Goal: Task Accomplishment & Management: Manage account settings

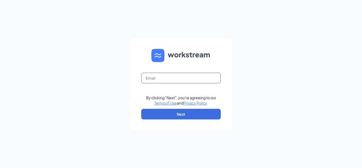
click at [159, 80] on input "text" at bounding box center [180, 78] width 79 height 11
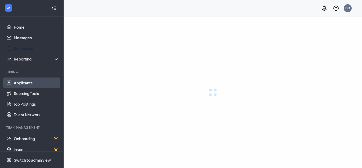
click at [24, 79] on link "Applicants" at bounding box center [36, 82] width 45 height 11
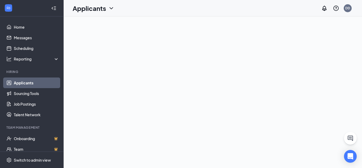
click at [29, 80] on link "Applicants" at bounding box center [36, 82] width 45 height 11
click at [40, 80] on link "Applicants" at bounding box center [36, 82] width 45 height 11
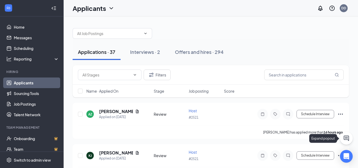
click at [348, 143] on button at bounding box center [346, 138] width 13 height 13
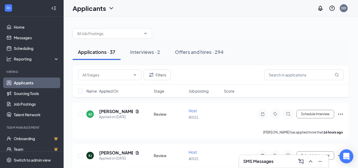
click at [342, 157] on div "Open Intercom Messenger" at bounding box center [346, 156] width 14 height 14
click at [269, 159] on h3 "SMS Messages" at bounding box center [258, 161] width 30 height 6
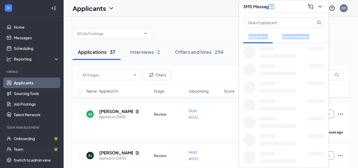
drag, startPoint x: 269, startPoint y: 159, endPoint x: 263, endPoint y: 122, distance: 38.1
click at [263, 122] on div "SMS Messages Applicants Team members" at bounding box center [284, 84] width 90 height 168
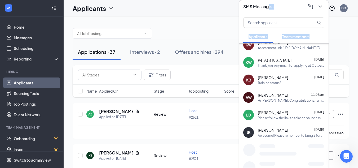
scroll to position [78, 0]
click at [269, 68] on div "KW Kei’Asia Washington Sep 10 Thank you very much for applying at Outback Steak…" at bounding box center [283, 61] width 89 height 17
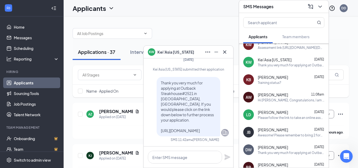
drag, startPoint x: 156, startPoint y: 74, endPoint x: 208, endPoint y: 130, distance: 76.8
click at [208, 130] on div "Thank you very much for applying at Outback Steakhouse#2521 in Flowood, MS. If …" at bounding box center [188, 106] width 64 height 59
copy span "Thank you very much for applying at Outback Steakhouse#2521 in Flowood, MS. If …"
click at [321, 10] on icon "ChevronDown" at bounding box center [320, 6] width 6 height 6
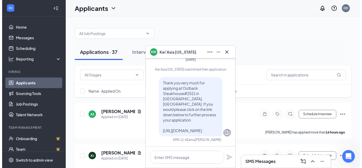
scroll to position [0, 0]
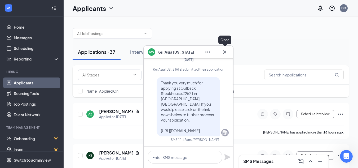
click at [223, 51] on icon "Cross" at bounding box center [224, 52] width 6 height 6
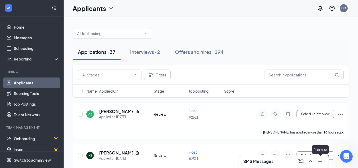
click at [320, 162] on icon "Minimize" at bounding box center [320, 161] width 6 height 6
click at [289, 112] on icon "ChatInactive" at bounding box center [288, 114] width 6 height 4
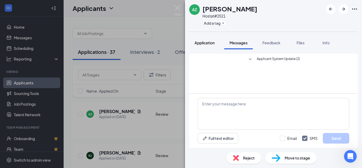
click at [210, 47] on button "Application" at bounding box center [204, 42] width 31 height 13
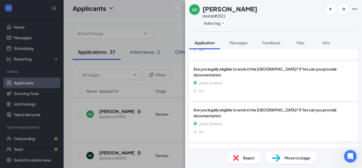
scroll to position [990, 0]
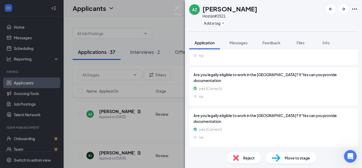
click at [243, 39] on button "Messages" at bounding box center [238, 42] width 29 height 13
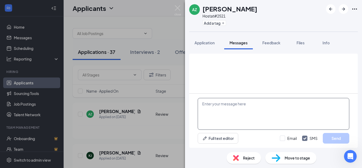
click at [221, 108] on textarea at bounding box center [273, 114] width 151 height 32
click at [221, 107] on textarea at bounding box center [273, 114] width 151 height 32
paste textarea "Thank you very much for applying at Outback Steakhouse#2521 in Flowood, MS. If …"
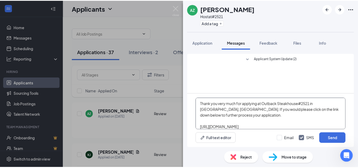
scroll to position [6, 0]
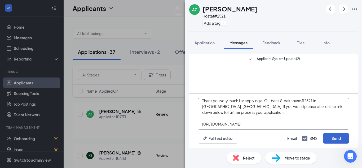
type textarea "Thank you very much for applying at Outback Steakhouse#2521 in Flowood, MS. If …"
click at [329, 136] on button "Send" at bounding box center [335, 138] width 26 height 11
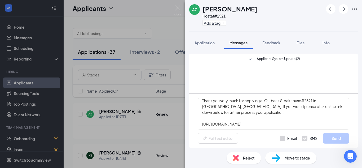
click at [177, 8] on img at bounding box center [177, 10] width 7 height 10
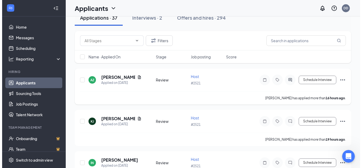
scroll to position [36, 0]
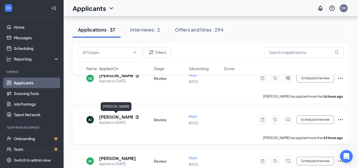
click at [111, 118] on h5 "Kyla Johnson" at bounding box center [116, 117] width 34 height 6
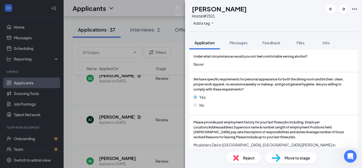
scroll to position [761, 0]
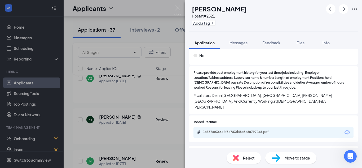
click at [211, 131] on div "1a387ae366e2f3c783d48c3e8a7972a8.pdf" at bounding box center [273, 132] width 160 height 11
click at [216, 129] on div "1a387ae366e2f3c783d48c3e8a7972a8.pdf" at bounding box center [240, 131] width 74 height 4
click at [241, 43] on span "Messages" at bounding box center [238, 42] width 18 height 5
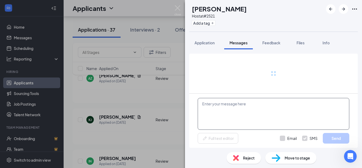
click at [211, 111] on textarea at bounding box center [273, 114] width 151 height 32
paste textarea "Thank you very much for applying at Outback Steakhouse#2521 in Flowood, MS. If …"
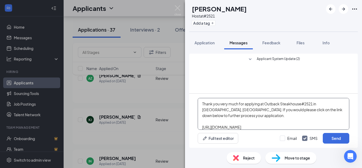
scroll to position [6, 0]
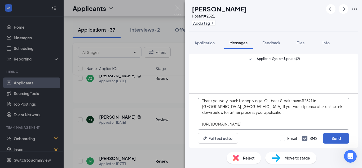
type textarea "Thank you very much for applying at Outback Steakhouse#2521 in Flowood, MS. If …"
click at [328, 138] on button "Send" at bounding box center [335, 138] width 26 height 11
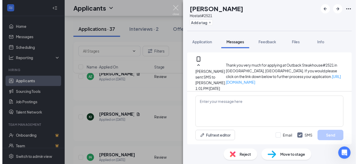
scroll to position [44, 0]
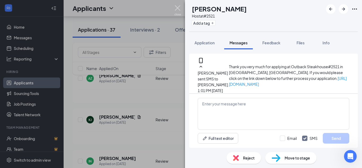
click at [177, 7] on img at bounding box center [177, 10] width 7 height 10
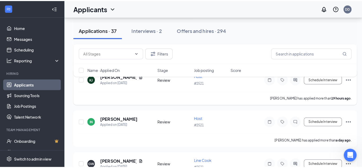
scroll to position [78, 0]
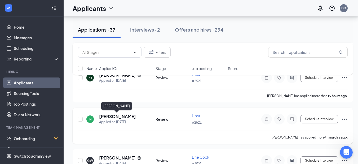
click at [127, 118] on h5 "Isabella Nichols" at bounding box center [117, 116] width 37 height 6
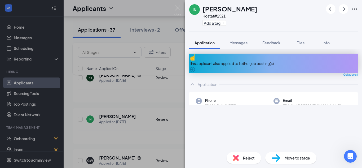
click at [303, 56] on div "This applicant also applied to 1 other job posting(s)" at bounding box center [273, 62] width 168 height 19
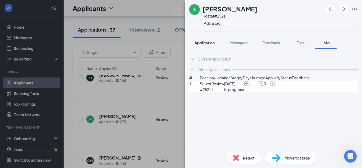
click at [203, 44] on span "Application" at bounding box center [204, 42] width 20 height 5
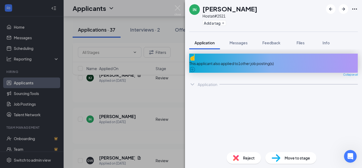
click at [203, 44] on span "Application" at bounding box center [204, 42] width 20 height 5
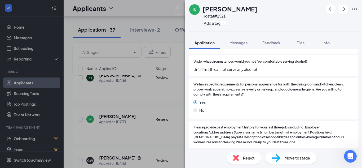
scroll to position [846, 0]
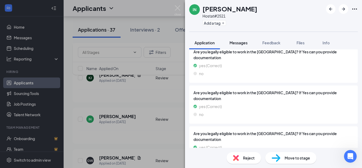
click at [240, 47] on button "Messages" at bounding box center [238, 42] width 29 height 13
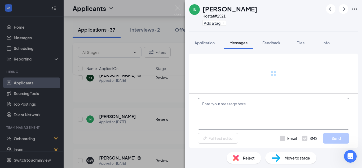
click at [228, 109] on textarea at bounding box center [273, 114] width 151 height 32
paste textarea "Thank you very much for applying at Outback Steakhouse#2521 in Flowood, MS. If …"
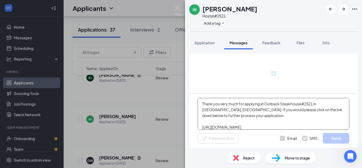
scroll to position [6, 0]
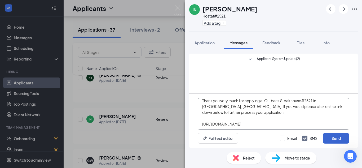
type textarea "Thank you very much for applying at Outback Steakhouse#2521 in Flowood, MS. If …"
click at [333, 134] on button "Send" at bounding box center [335, 138] width 26 height 11
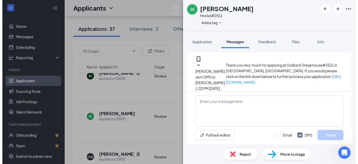
scroll to position [44, 0]
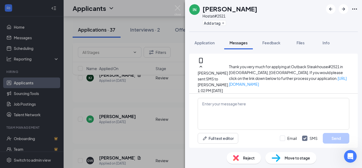
click at [178, 1] on div "IN Isabella Nichols Host at #2521 Add a tag Application Messages Feedback Files…" at bounding box center [181, 84] width 362 height 168
click at [176, 6] on div "IN Isabella Nichols Host at #2521 Add a tag Application Messages Feedback Files…" at bounding box center [181, 84] width 362 height 168
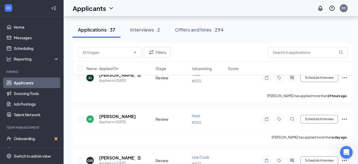
click at [176, 6] on div "Applicants DD" at bounding box center [211, 8] width 294 height 16
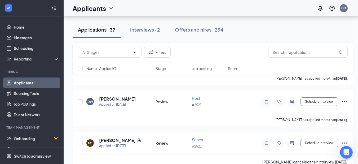
scroll to position [1469, 0]
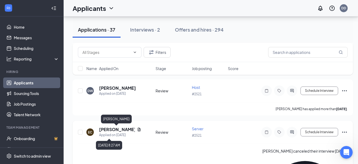
click at [114, 128] on h5 "Erika Carvallo" at bounding box center [117, 129] width 36 height 6
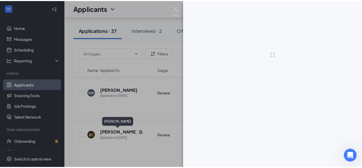
scroll to position [1465, 0]
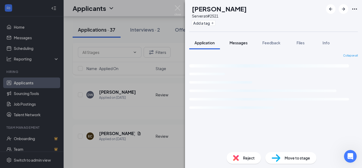
click at [235, 44] on span "Messages" at bounding box center [238, 42] width 18 height 5
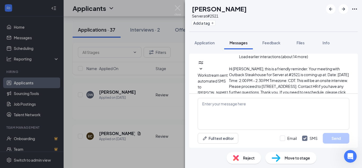
scroll to position [207, 0]
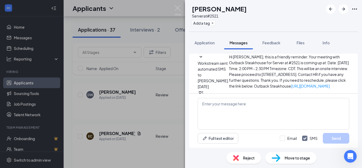
scroll to position [292, 0]
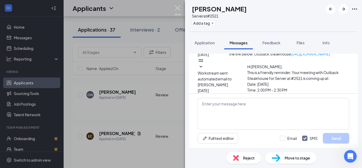
click at [179, 7] on img at bounding box center [177, 10] width 7 height 10
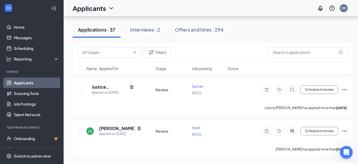
scroll to position [1345, 0]
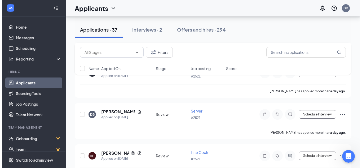
scroll to position [167, 0]
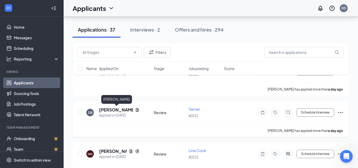
click at [112, 109] on h5 "Dakota Brewer" at bounding box center [116, 110] width 34 height 6
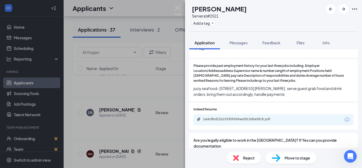
scroll to position [768, 0]
click at [234, 42] on span "Messages" at bounding box center [238, 42] width 18 height 5
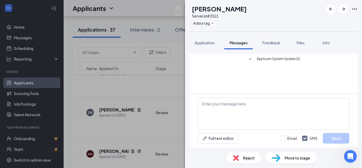
click at [240, 157] on div "Reject" at bounding box center [243, 158] width 34 height 12
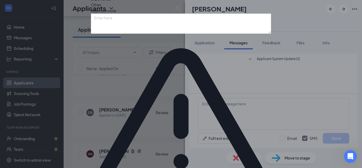
click at [197, 34] on textarea at bounding box center [181, 24] width 180 height 20
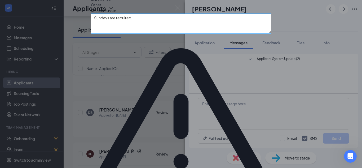
type textarea "Sundays are required."
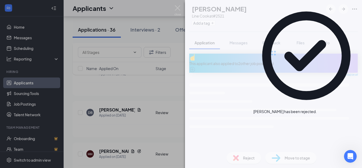
click at [316, 109] on icon "Cross" at bounding box center [316, 109] width 0 height 0
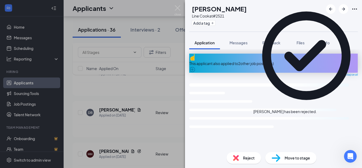
click at [181, 8] on div "HH Hayden Hendon Line Cook at #2521 Add a tag Application Messages Feedback Fil…" at bounding box center [181, 84] width 362 height 168
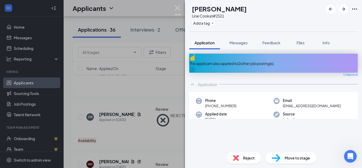
click at [178, 9] on img at bounding box center [177, 10] width 7 height 10
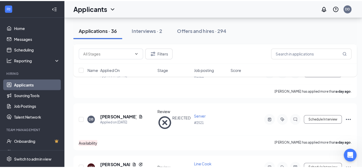
scroll to position [253, 0]
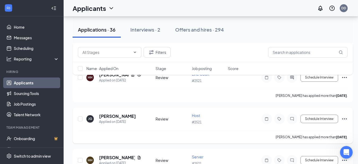
click at [124, 113] on h5 "jennifer galicia" at bounding box center [117, 116] width 37 height 6
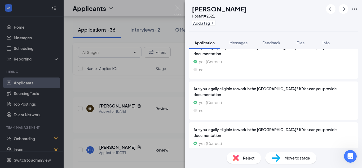
scroll to position [956, 0]
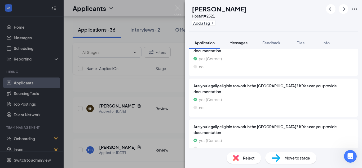
click at [238, 47] on button "Messages" at bounding box center [238, 42] width 29 height 13
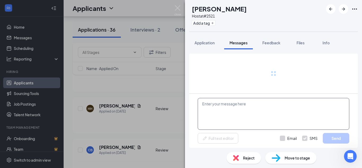
click at [229, 108] on textarea at bounding box center [273, 114] width 151 height 32
paste textarea "Thank you very much for applying at Outback Steakhouse#2521 in Flowood, MS. If …"
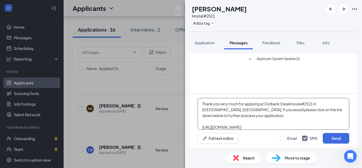
scroll to position [9, 0]
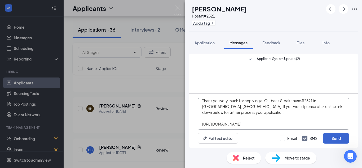
type textarea "Thank you very much for applying at Outback Steakhouse#2521 in Flowood, MS. If …"
click at [340, 140] on button "Send" at bounding box center [335, 138] width 26 height 11
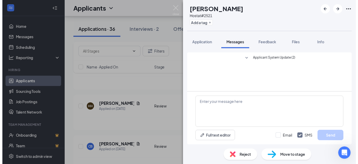
scroll to position [0, 0]
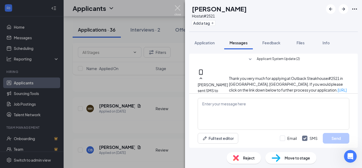
click at [178, 6] on img at bounding box center [177, 10] width 7 height 10
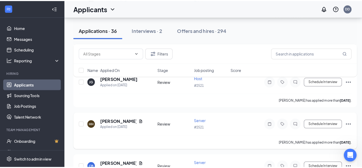
scroll to position [251, 0]
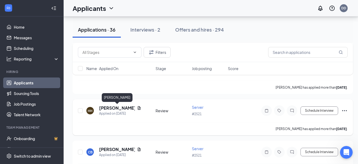
click at [125, 108] on h5 "Hayden Hammitt" at bounding box center [117, 108] width 36 height 6
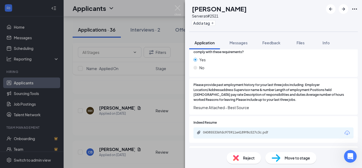
scroll to position [776, 0]
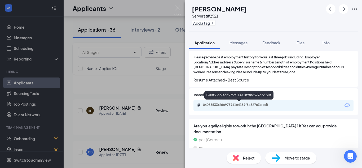
click at [245, 106] on div "040855336fdc975911e4189f8c527c3c.pdf" at bounding box center [240, 104] width 74 height 4
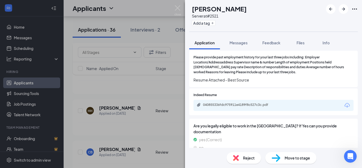
click at [177, 8] on img at bounding box center [177, 10] width 7 height 10
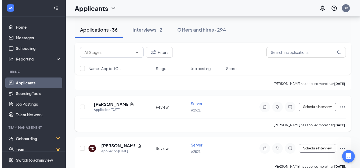
scroll to position [891, 0]
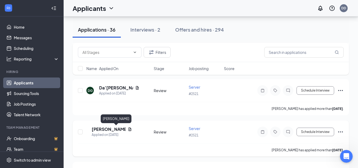
click at [122, 128] on h5 "Marisa Young" at bounding box center [109, 129] width 34 height 6
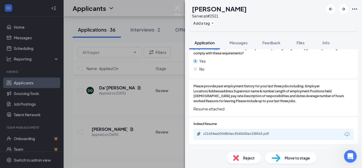
scroll to position [822, 0]
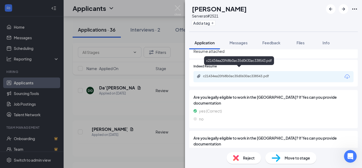
click at [216, 74] on div "c21434ea20f68b0ac35d0630ac338543.pdf" at bounding box center [240, 76] width 74 height 4
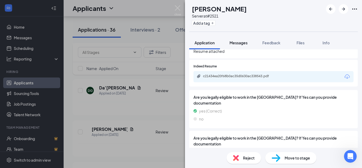
click at [243, 38] on button "Messages" at bounding box center [238, 42] width 29 height 13
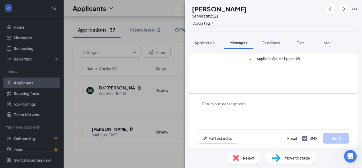
click at [263, 61] on span "Applicant System Update (2)" at bounding box center [278, 59] width 43 height 6
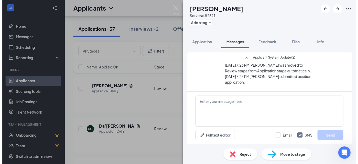
scroll to position [1, 0]
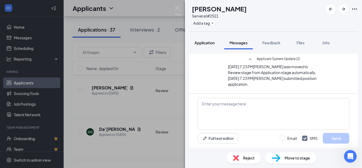
click at [211, 44] on span "Application" at bounding box center [204, 42] width 20 height 5
click at [178, 8] on img at bounding box center [177, 10] width 7 height 10
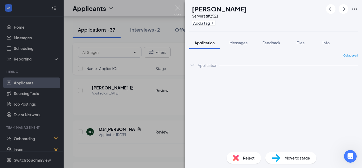
click at [178, 8] on div "Applicants DD" at bounding box center [213, 8] width 298 height 16
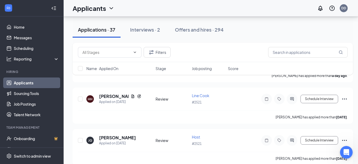
scroll to position [208, 0]
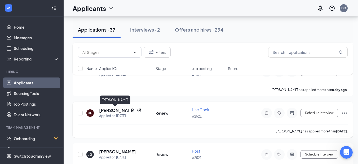
click at [110, 109] on h5 "Hayden Hendon" at bounding box center [113, 110] width 29 height 6
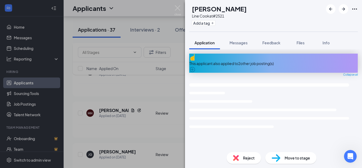
click at [179, 5] on img at bounding box center [177, 10] width 7 height 10
click at [177, 7] on img at bounding box center [177, 10] width 7 height 10
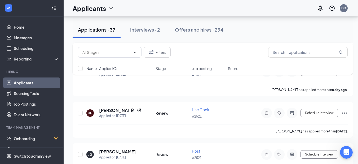
click at [177, 8] on div "Applicants DD" at bounding box center [211, 8] width 294 height 16
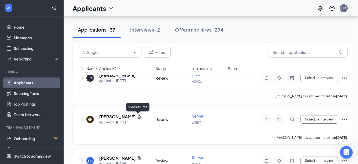
click at [137, 115] on icon "Document" at bounding box center [139, 116] width 4 height 4
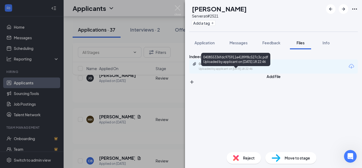
click at [223, 66] on div "040855336fdc975911e4189f8c527c3c.pdf" at bounding box center [236, 64] width 74 height 4
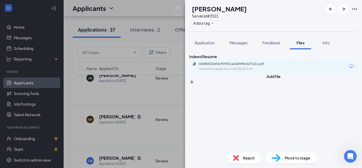
click at [176, 8] on img at bounding box center [177, 10] width 7 height 10
click at [177, 8] on img at bounding box center [177, 10] width 7 height 10
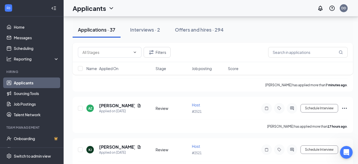
scroll to position [63, 0]
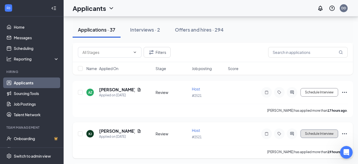
click at [314, 133] on button "Schedule Interview" at bounding box center [319, 133] width 38 height 8
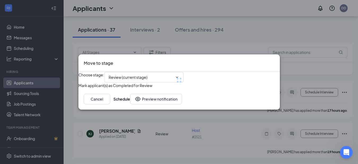
type input "Onsite Interview (next stage)"
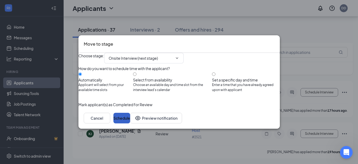
click at [130, 123] on button "Schedule" at bounding box center [121, 118] width 17 height 11
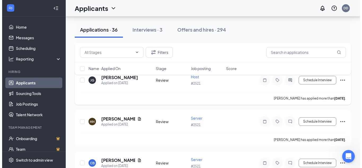
scroll to position [0, 0]
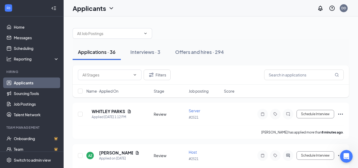
click at [194, 92] on span "Job posting" at bounding box center [199, 90] width 20 height 5
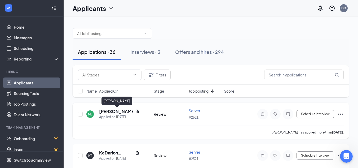
click at [111, 111] on h5 "Misty Lockhart" at bounding box center [116, 111] width 34 height 6
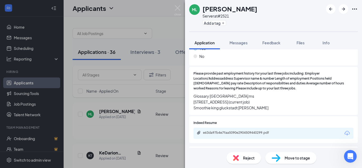
scroll to position [795, 0]
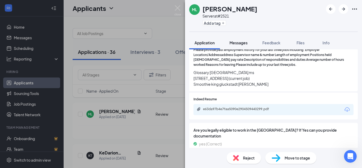
click at [234, 42] on span "Messages" at bounding box center [238, 42] width 18 height 5
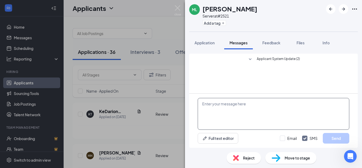
click at [215, 111] on textarea at bounding box center [273, 114] width 151 height 32
paste textarea "Thank you very much for applying at Outback Steakhouse#2521 in Flowood, MS. If …"
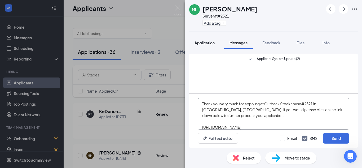
type textarea "Thank you very much for applying at Outback Steakhouse#2521 in Flowood, MS. If …"
click at [202, 43] on span "Application" at bounding box center [204, 42] width 20 height 5
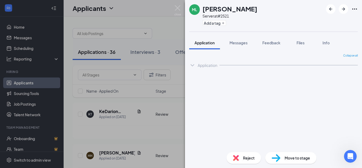
click at [241, 43] on span "Messages" at bounding box center [238, 42] width 18 height 5
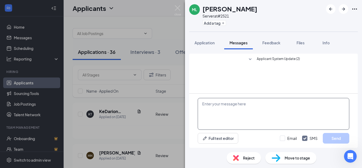
click at [223, 109] on textarea at bounding box center [273, 114] width 151 height 32
paste textarea "Thank you very much for applying at Outback Steakhouse#2521 in Flowood, MS. If …"
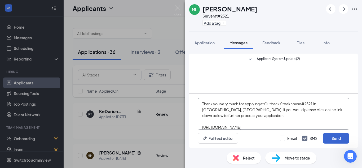
type textarea "Thank you very much for applying at Outback Steakhouse#2521 in Flowood, MS. If …"
click at [328, 137] on button "Send" at bounding box center [335, 138] width 26 height 11
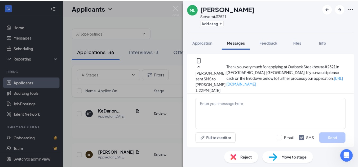
scroll to position [44, 0]
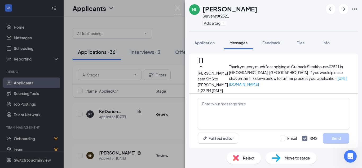
click at [173, 3] on div "ML Misty Lockhart Server at #2521 Add a tag Application Messages Feedback Files…" at bounding box center [181, 84] width 362 height 168
click at [176, 7] on div "Applicants DD" at bounding box center [213, 8] width 298 height 16
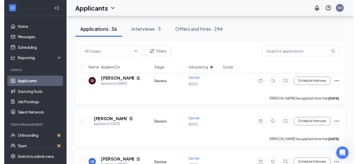
scroll to position [288, 0]
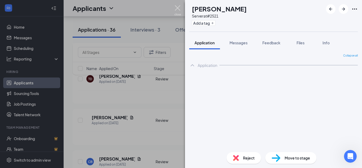
click at [179, 8] on img at bounding box center [177, 10] width 7 height 10
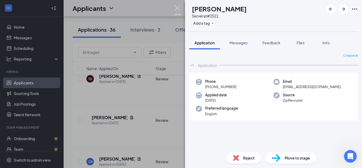
click at [179, 8] on img at bounding box center [177, 10] width 7 height 10
click at [179, 8] on div "Applicants DD" at bounding box center [213, 8] width 298 height 16
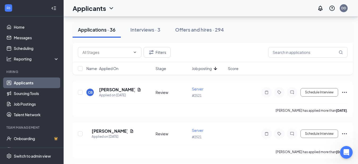
scroll to position [467, 0]
